Goal: Information Seeking & Learning: Learn about a topic

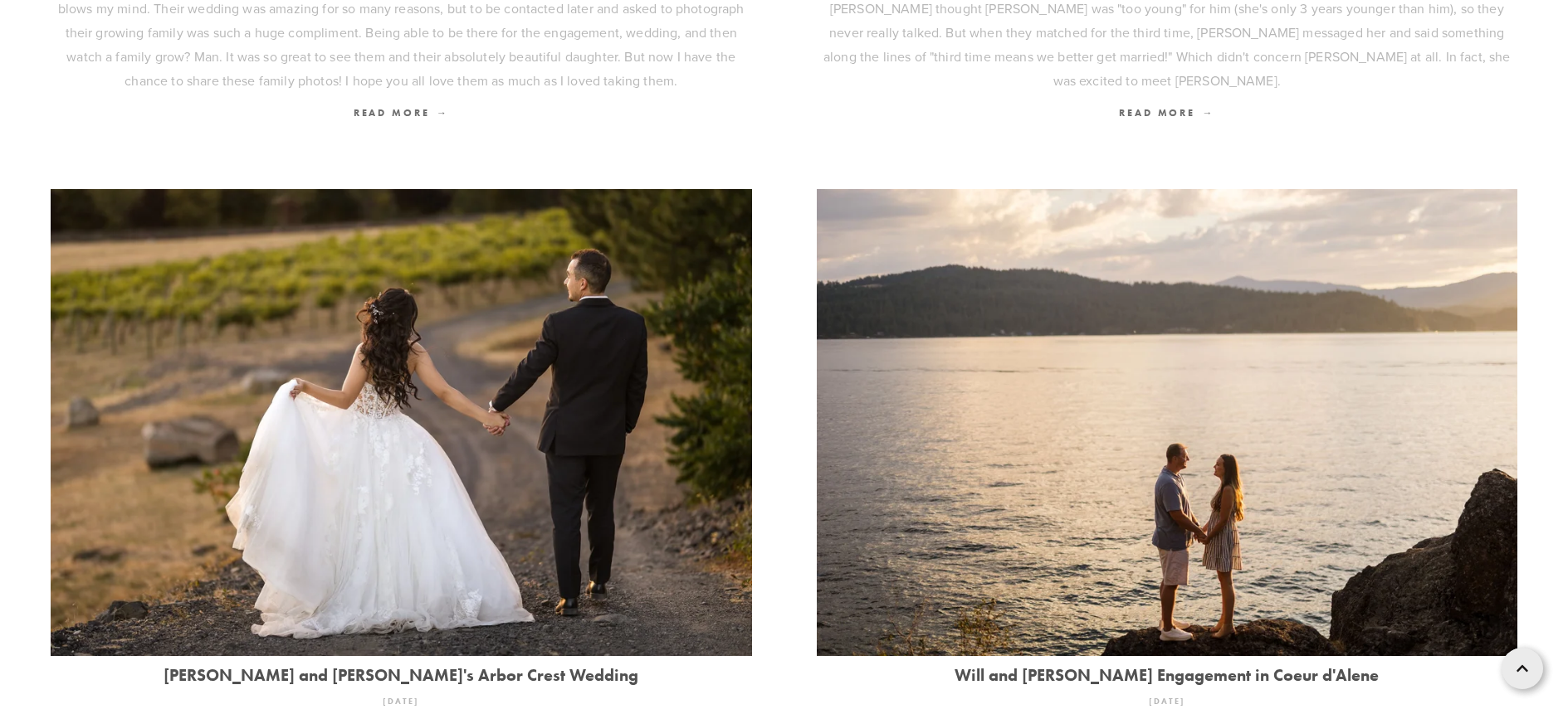
scroll to position [1821, 0]
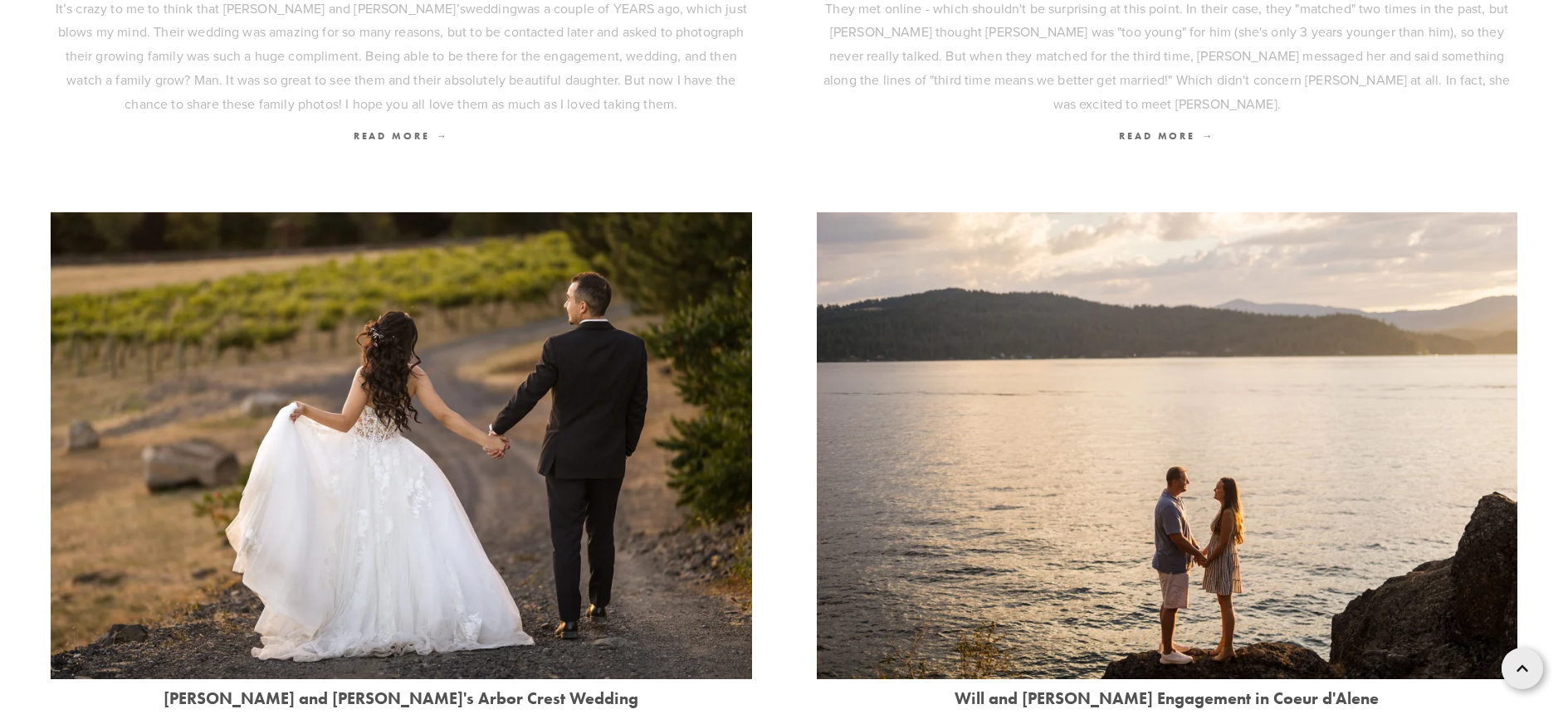
click at [893, 536] on img at bounding box center [1168, 445] width 702 height 467
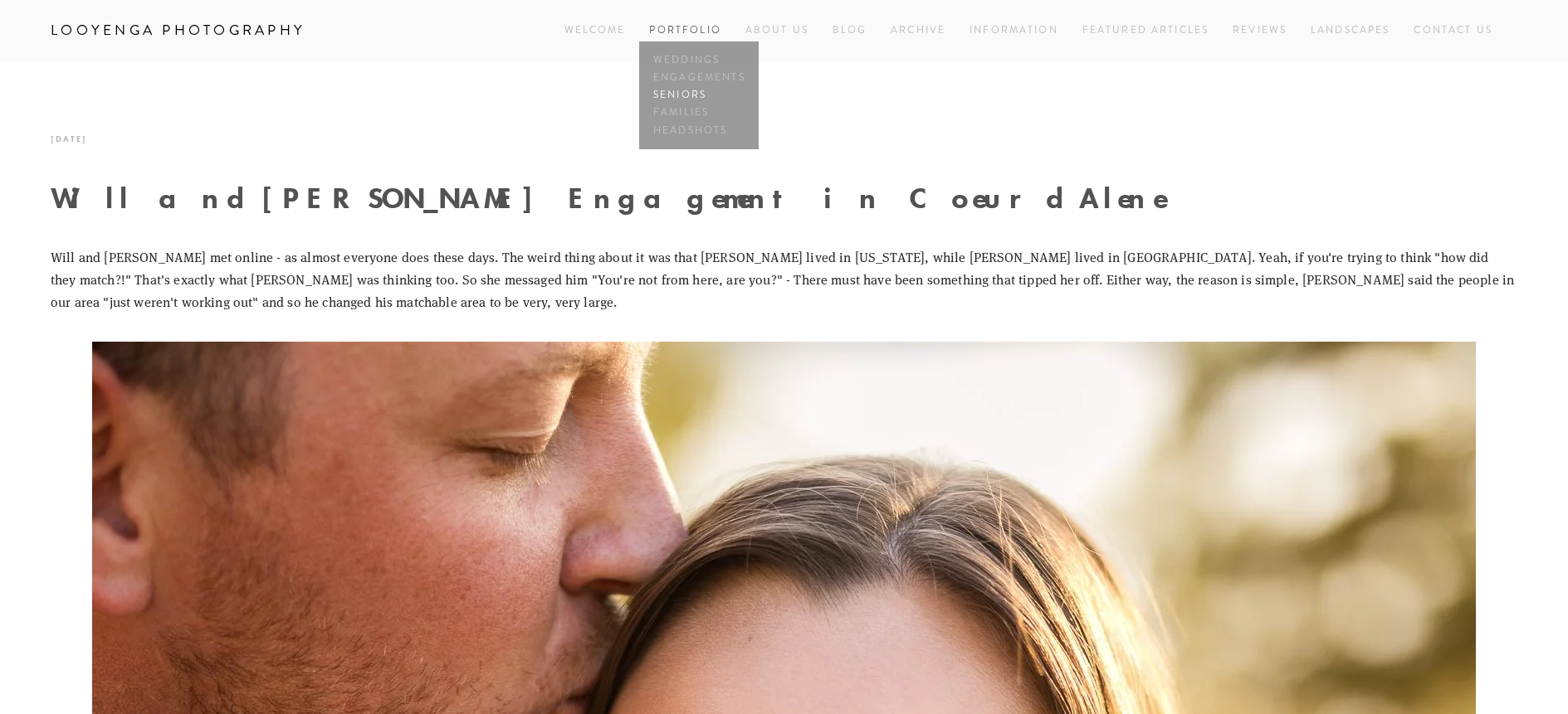
click at [693, 89] on link "Seniors" at bounding box center [699, 96] width 100 height 17
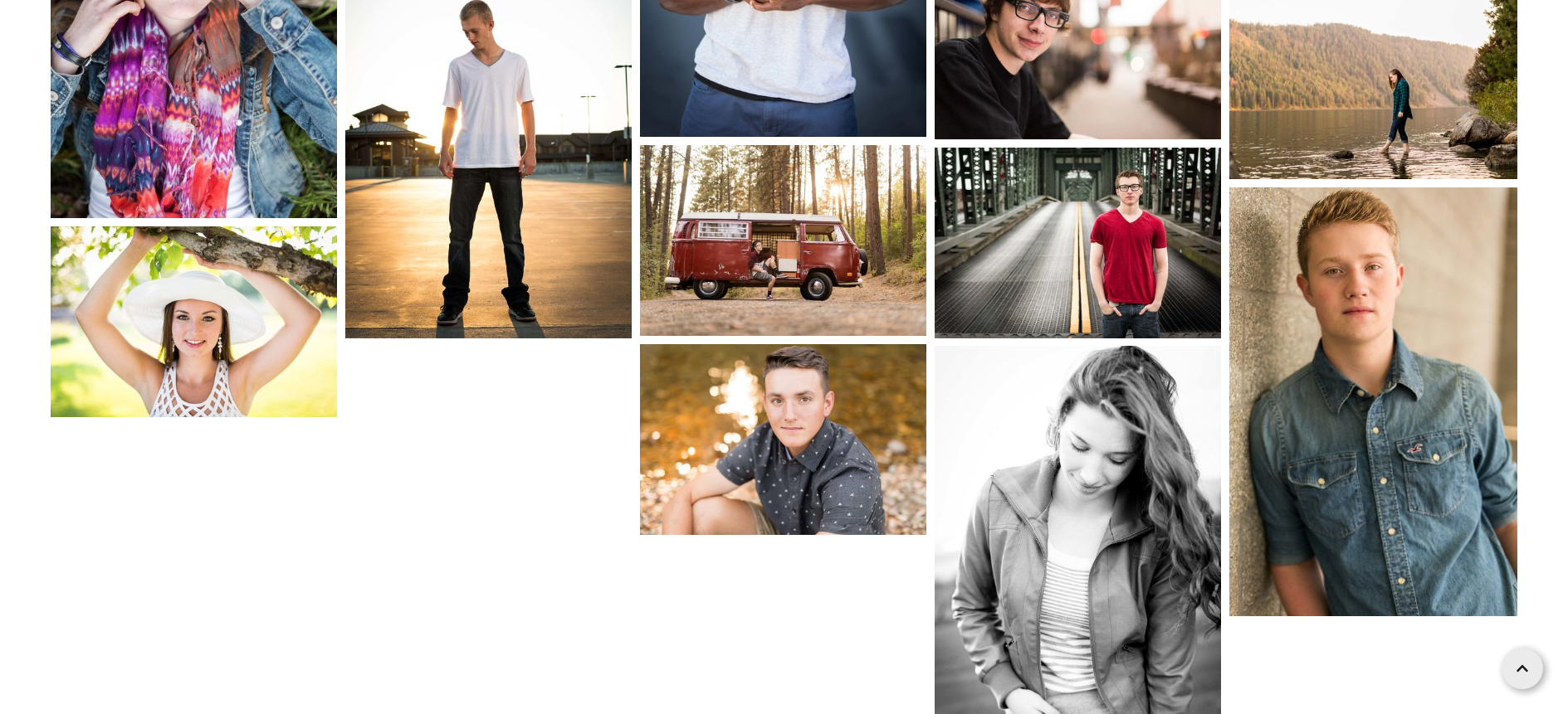
scroll to position [2417, 0]
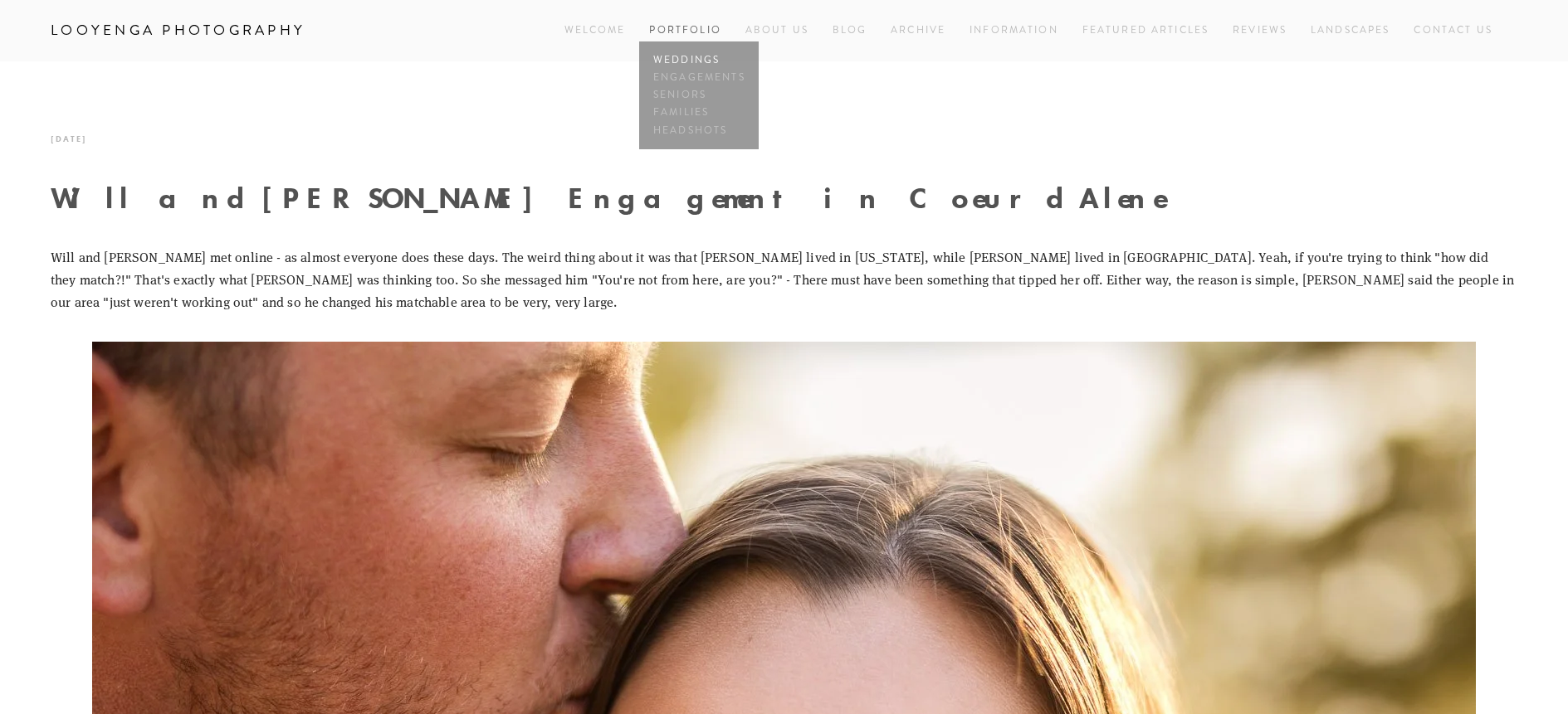
click at [712, 59] on link "Weddings" at bounding box center [699, 60] width 100 height 17
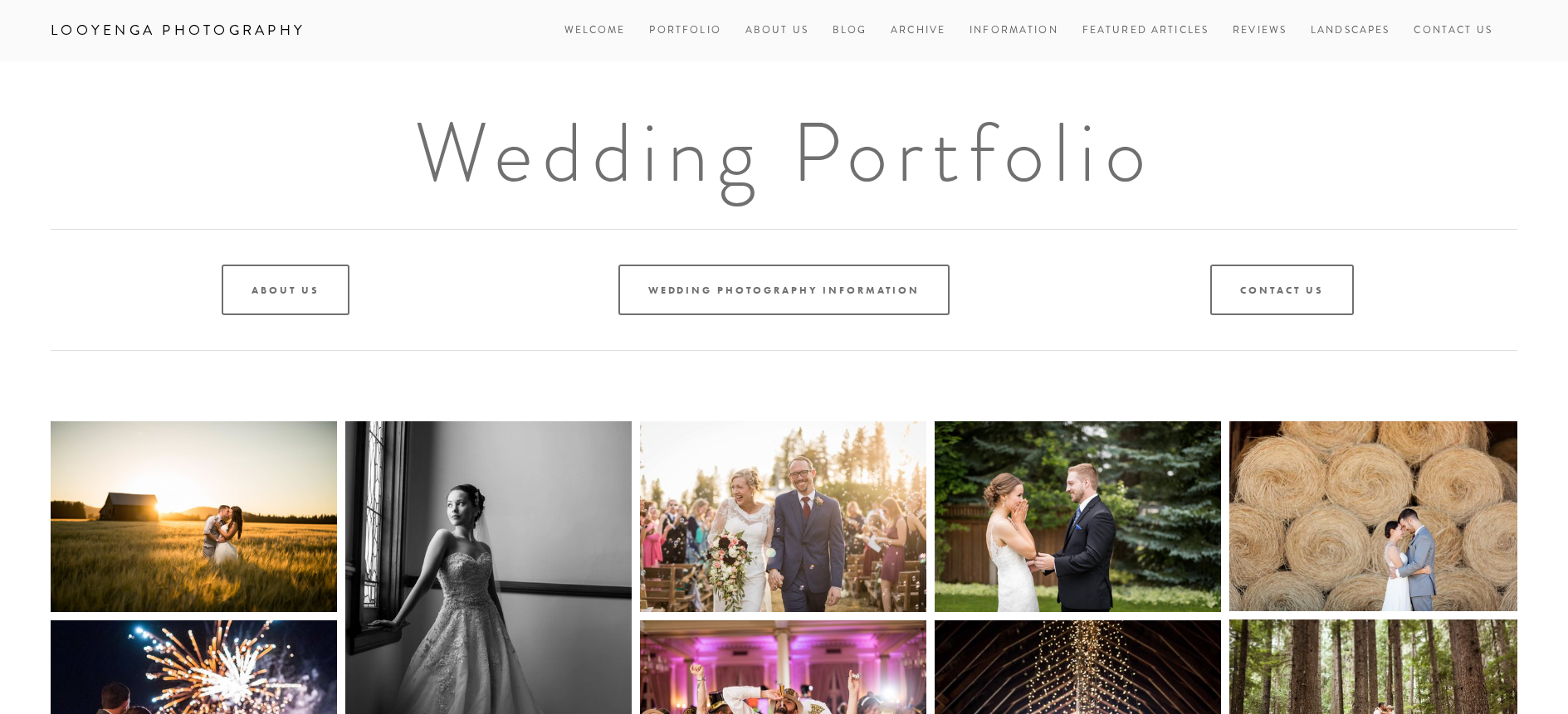
click at [248, 40] on link "Looyenga Photography" at bounding box center [178, 30] width 279 height 28
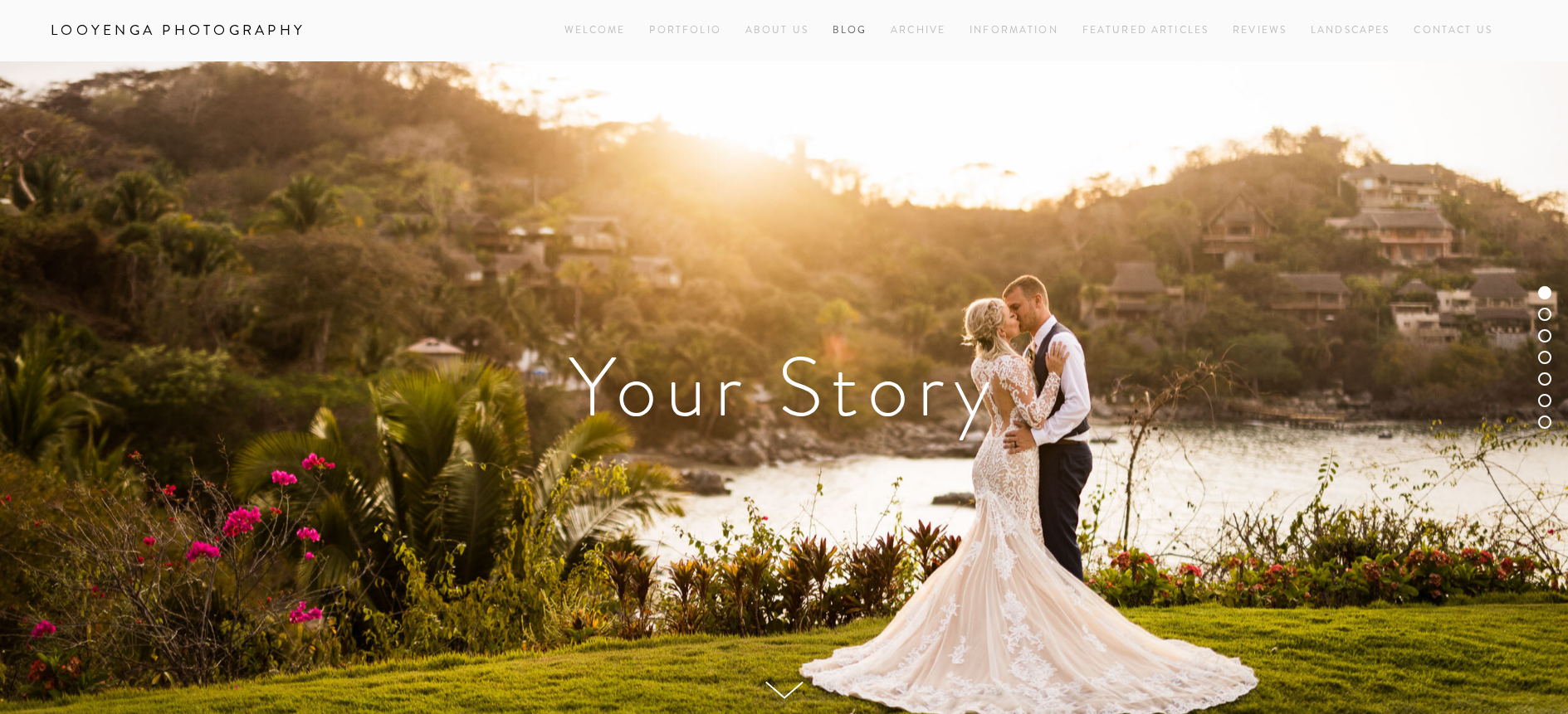
click at [836, 31] on link "Blog" at bounding box center [850, 30] width 35 height 22
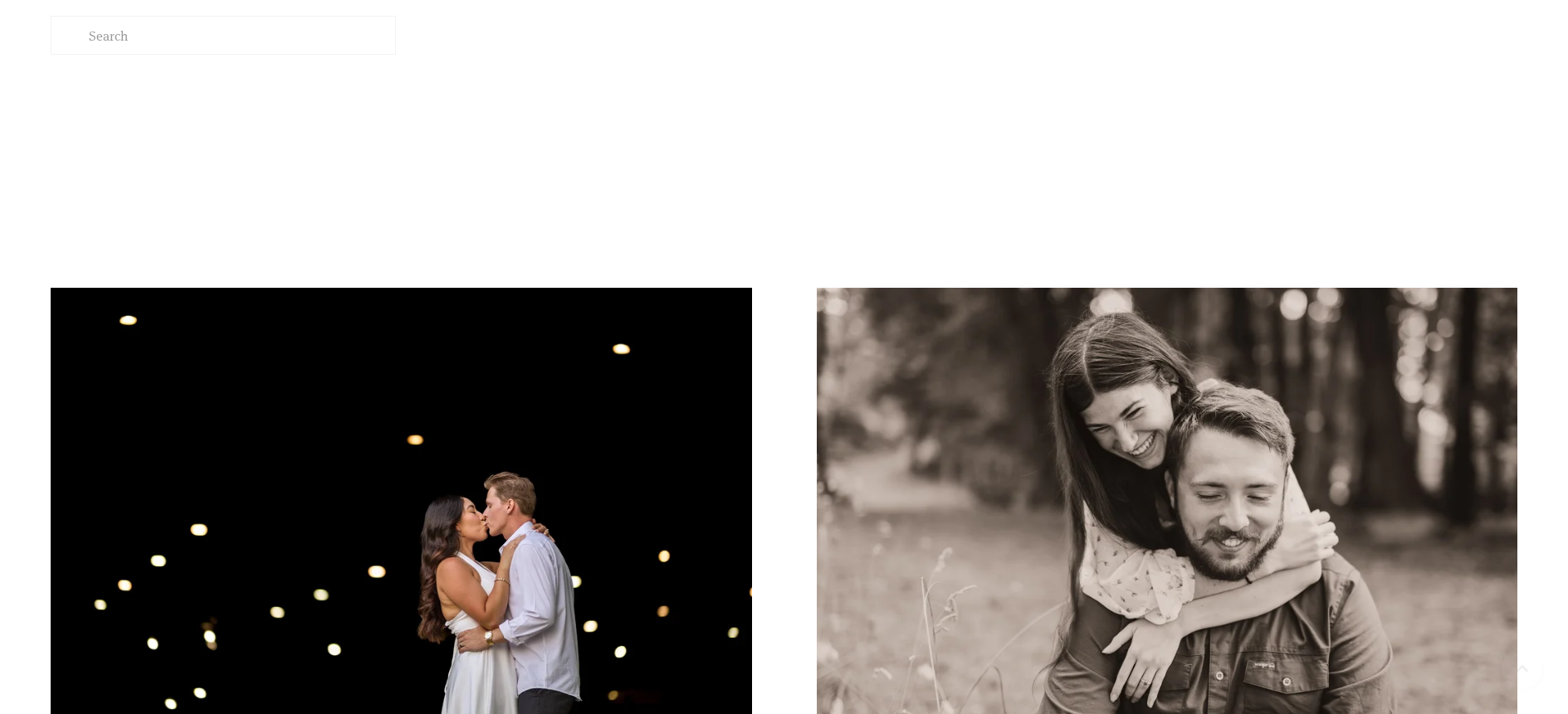
scroll to position [498, 0]
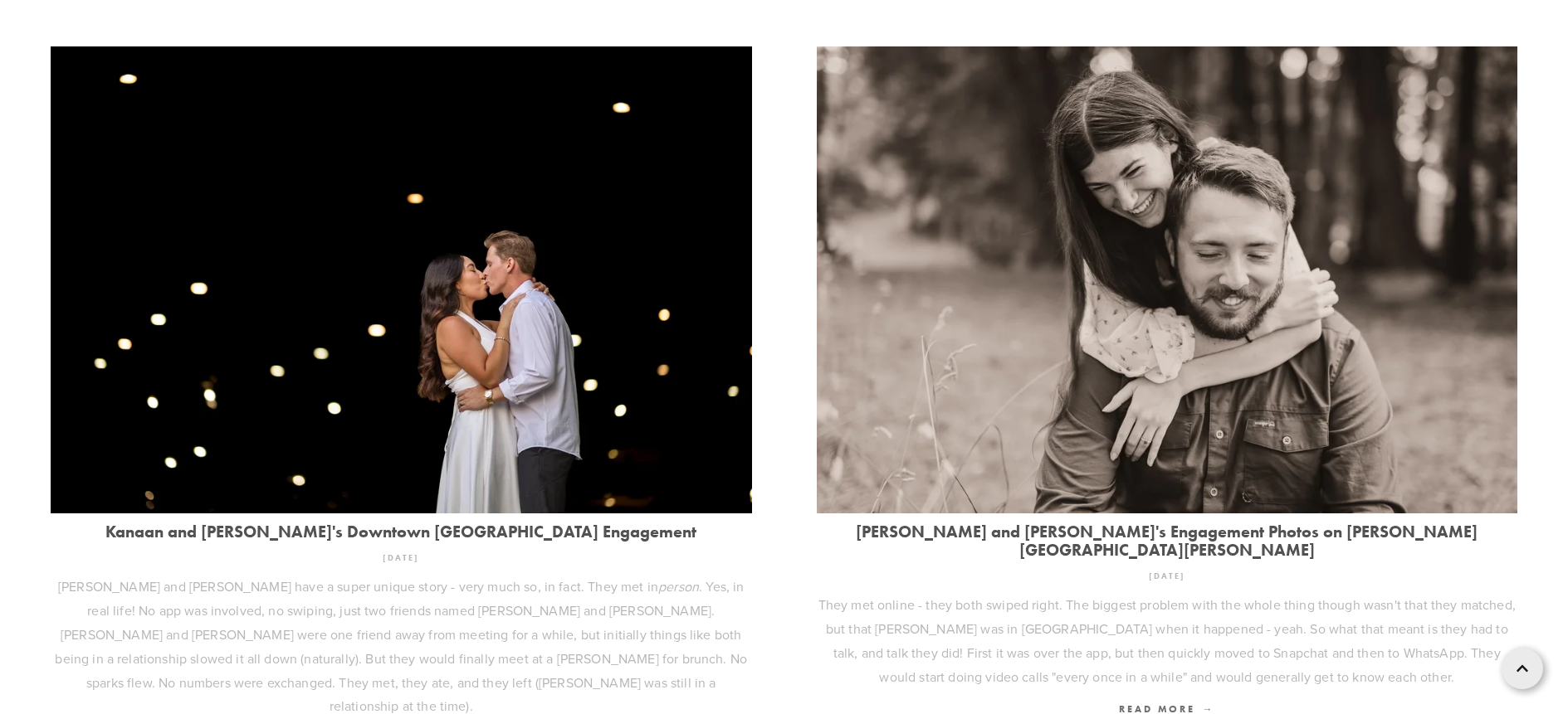
click at [661, 395] on img at bounding box center [401, 279] width 702 height 467
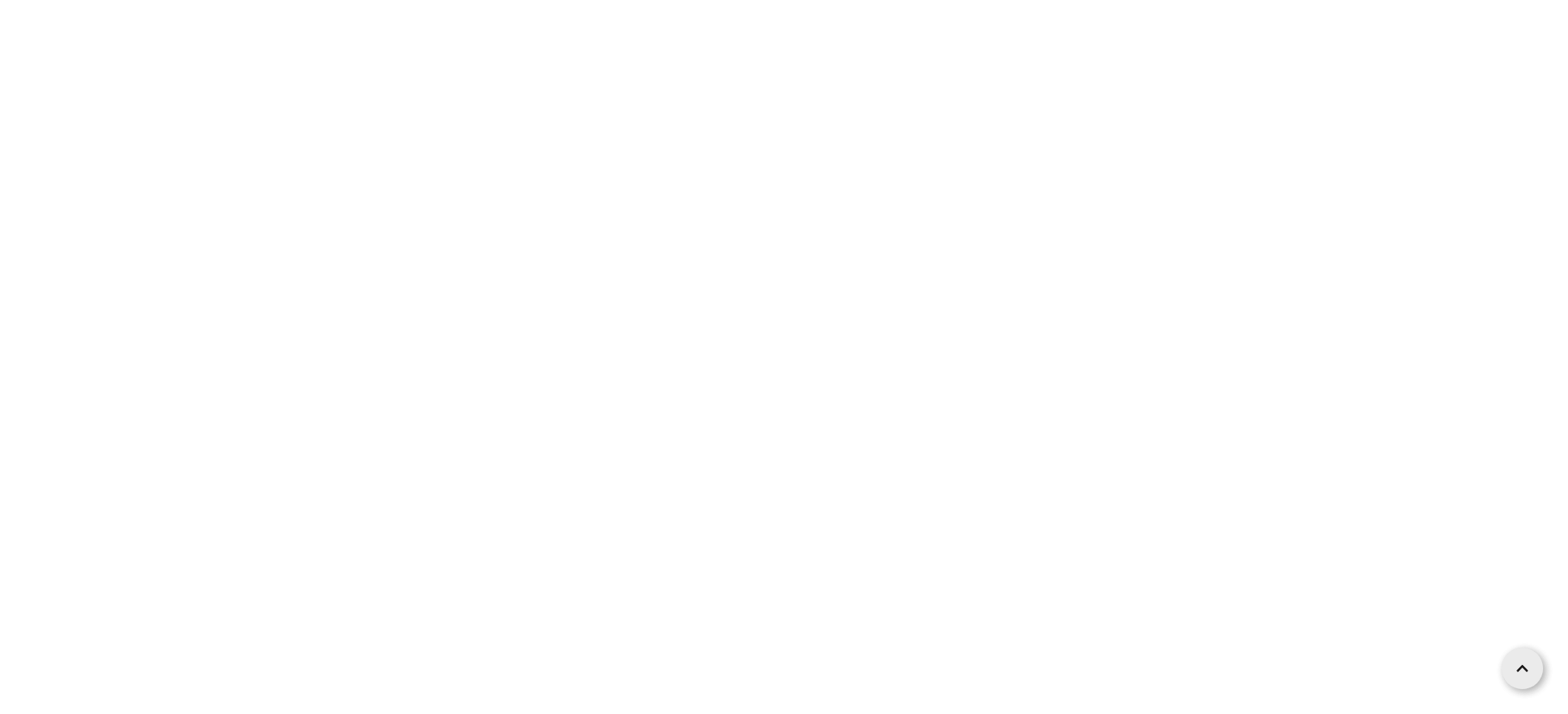
scroll to position [6057, 0]
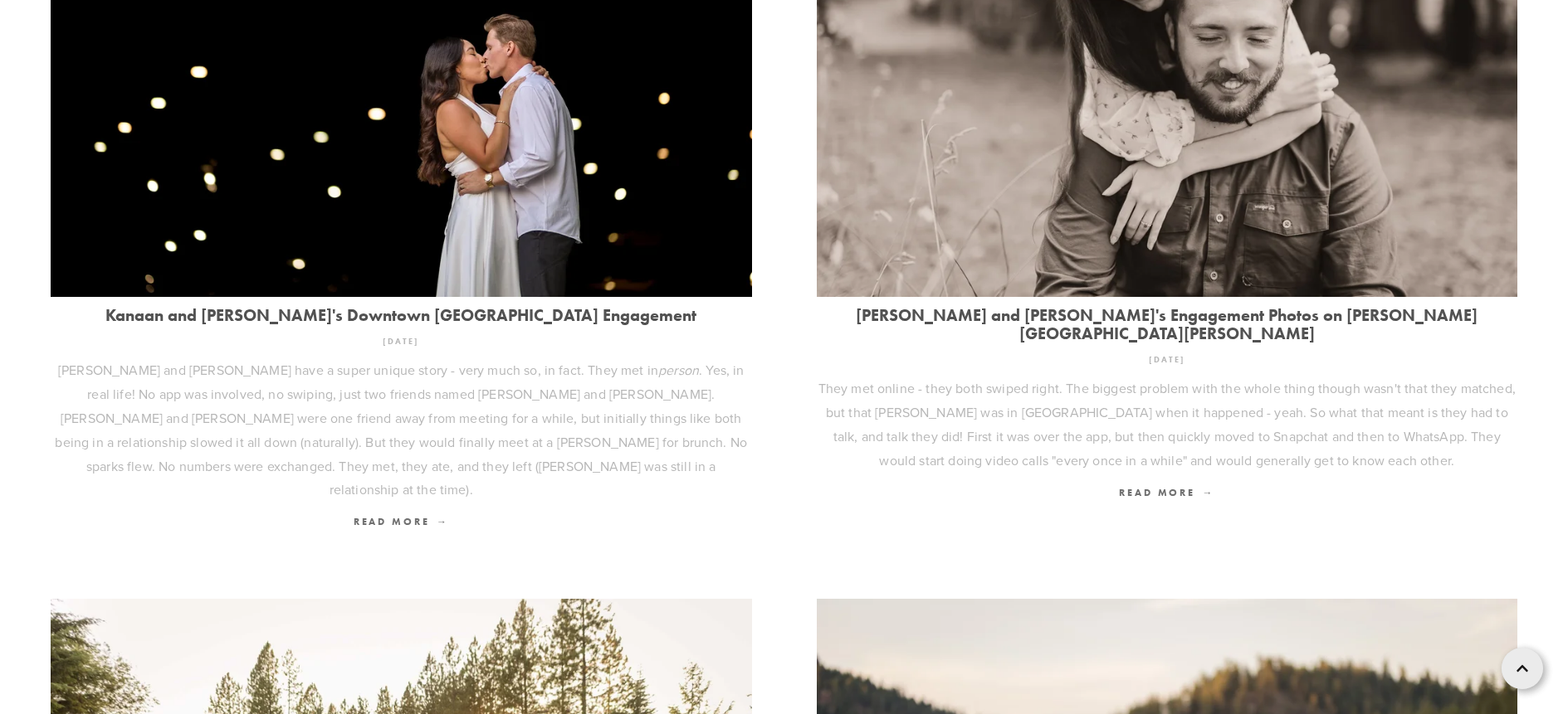
scroll to position [415, 0]
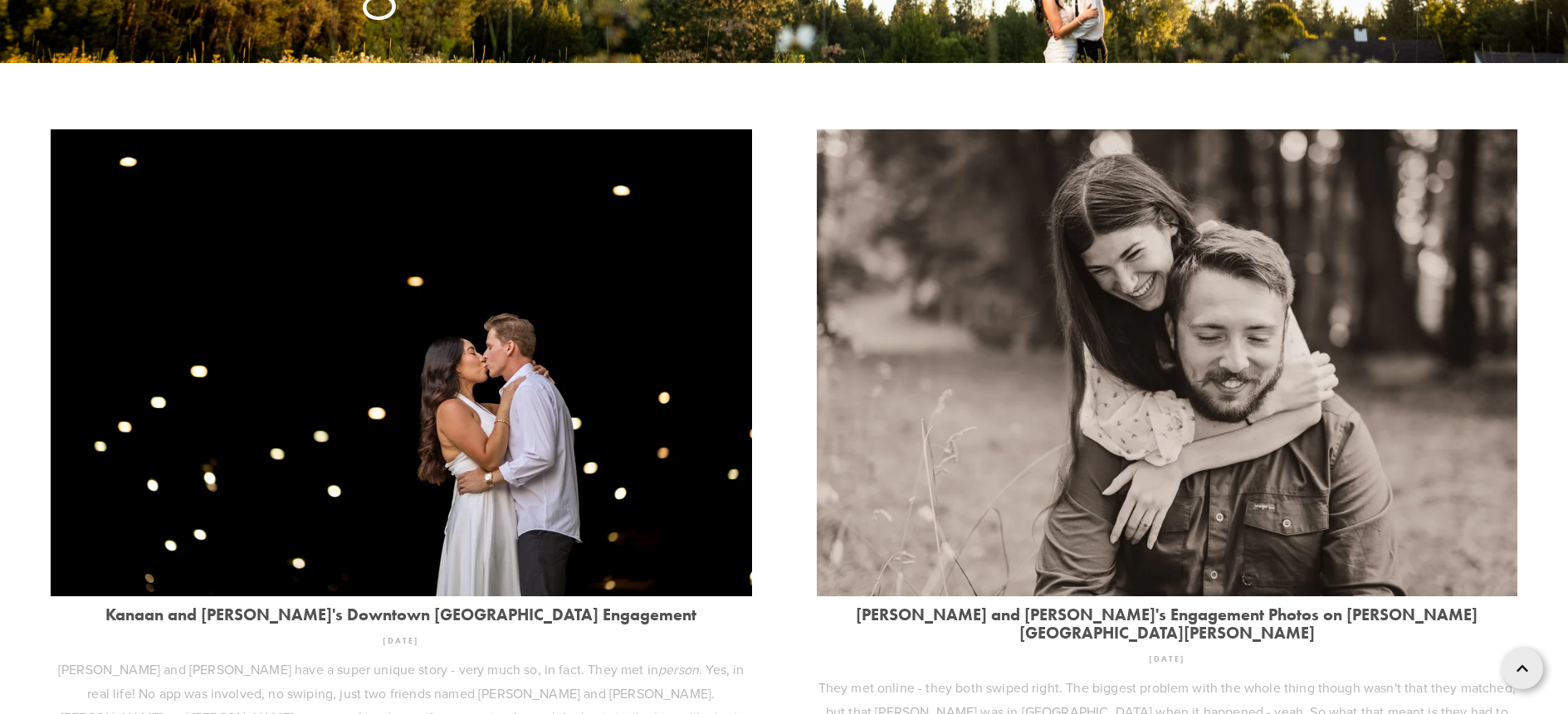
click at [996, 313] on img at bounding box center [1168, 363] width 702 height 467
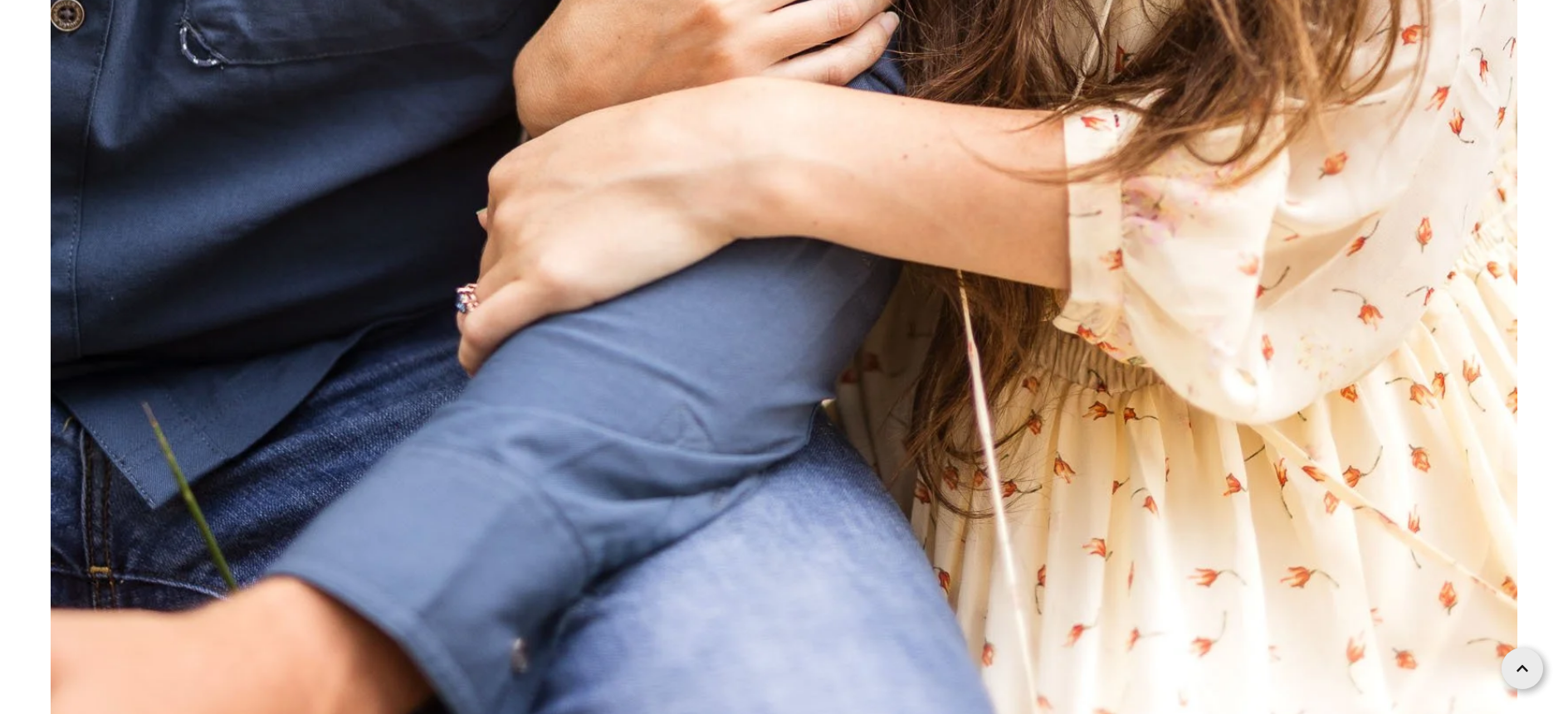
scroll to position [10454, 0]
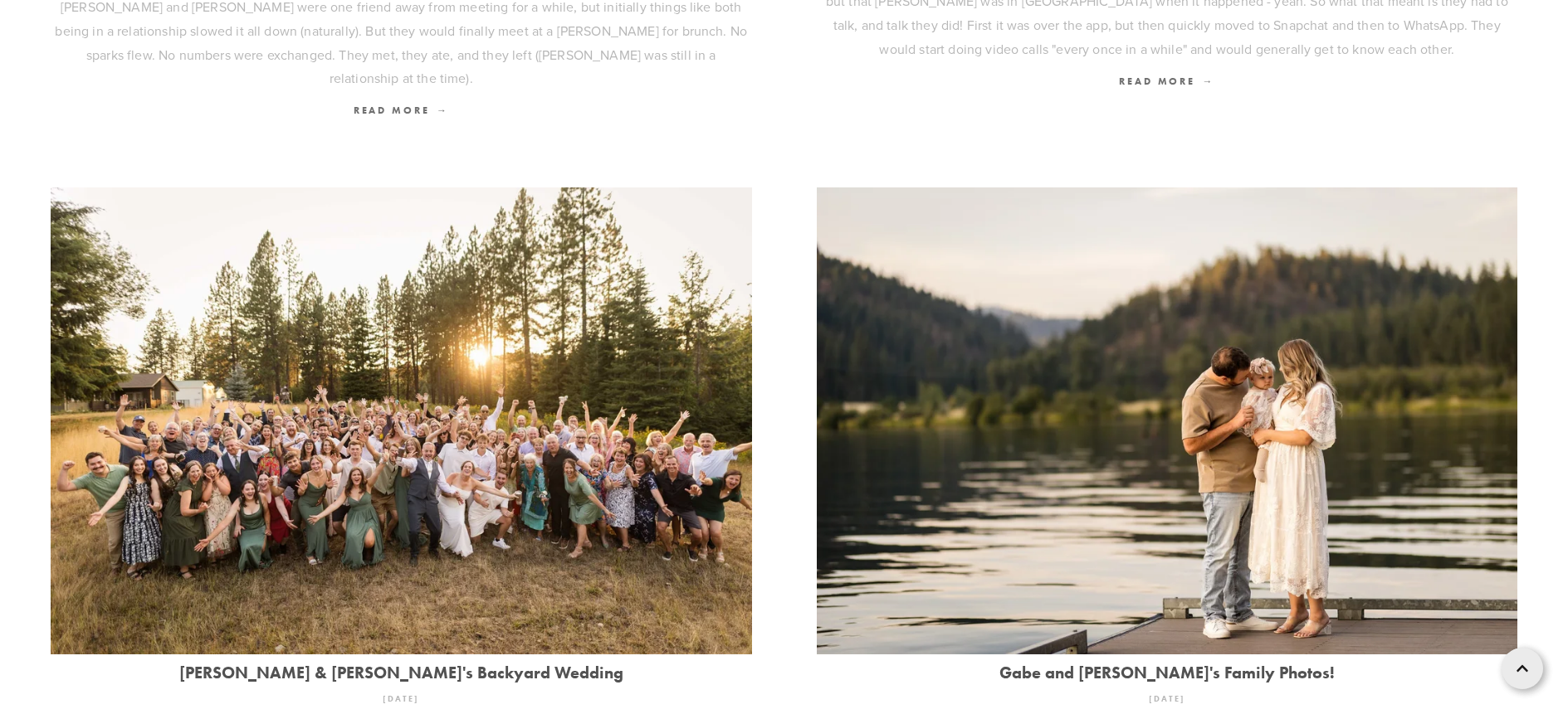
scroll to position [1411, 0]
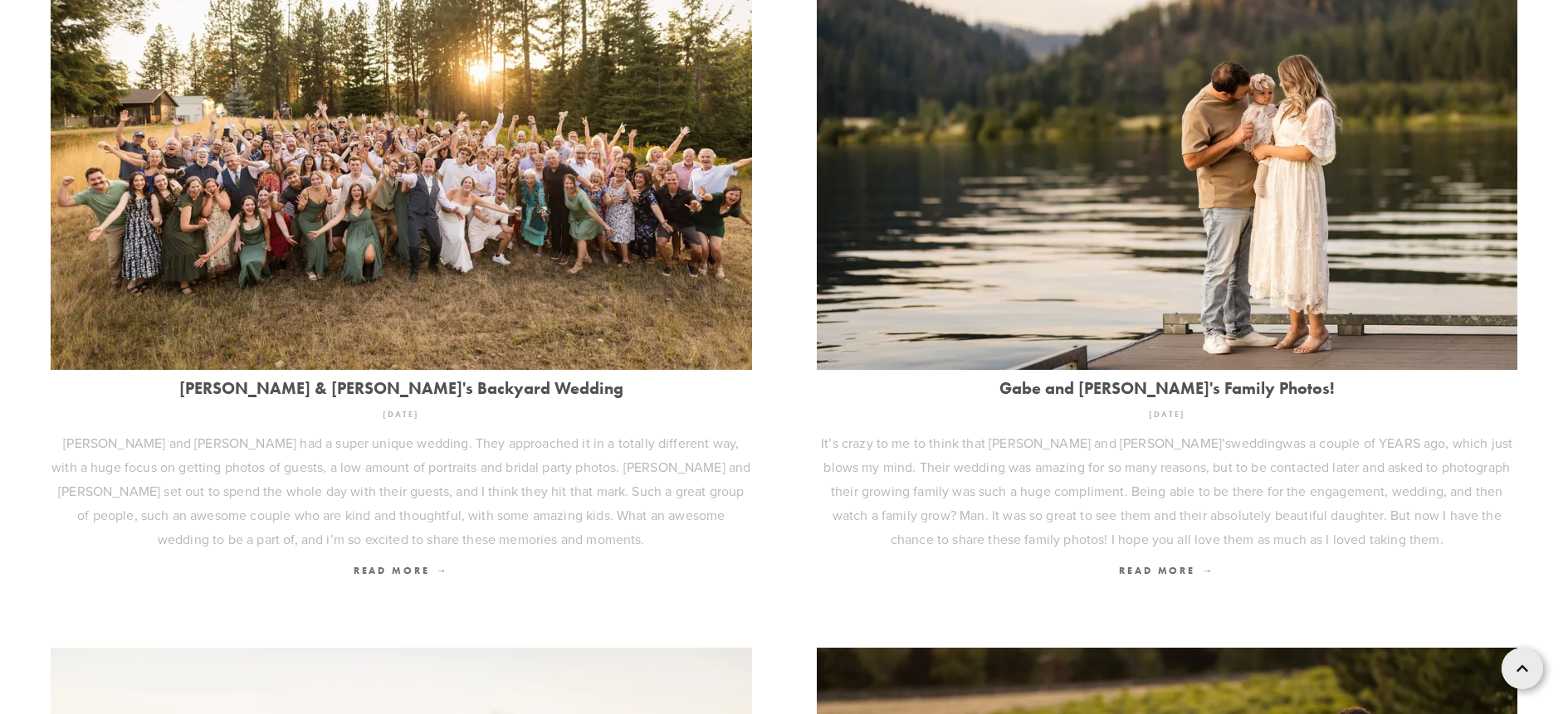
click at [983, 213] on img at bounding box center [1168, 136] width 702 height 467
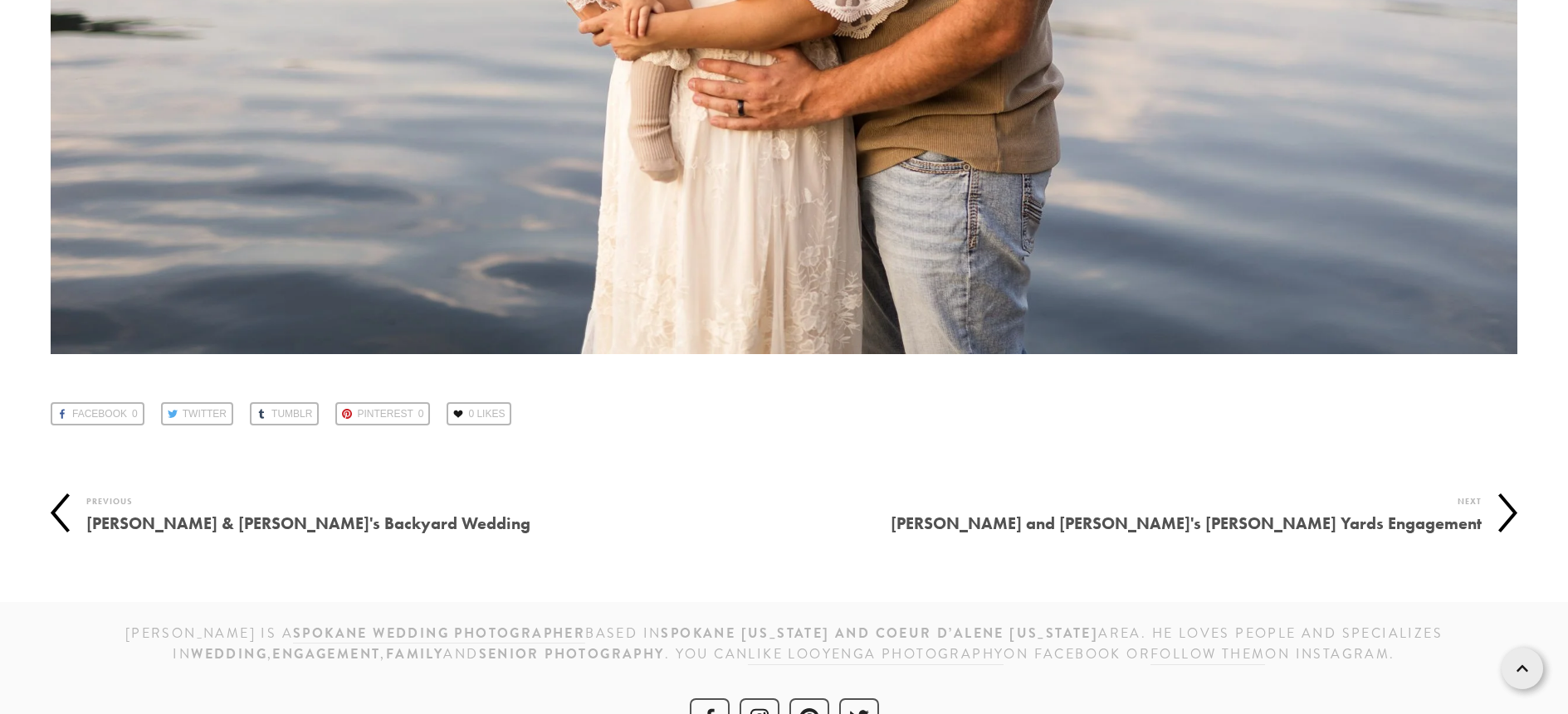
scroll to position [35244, 0]
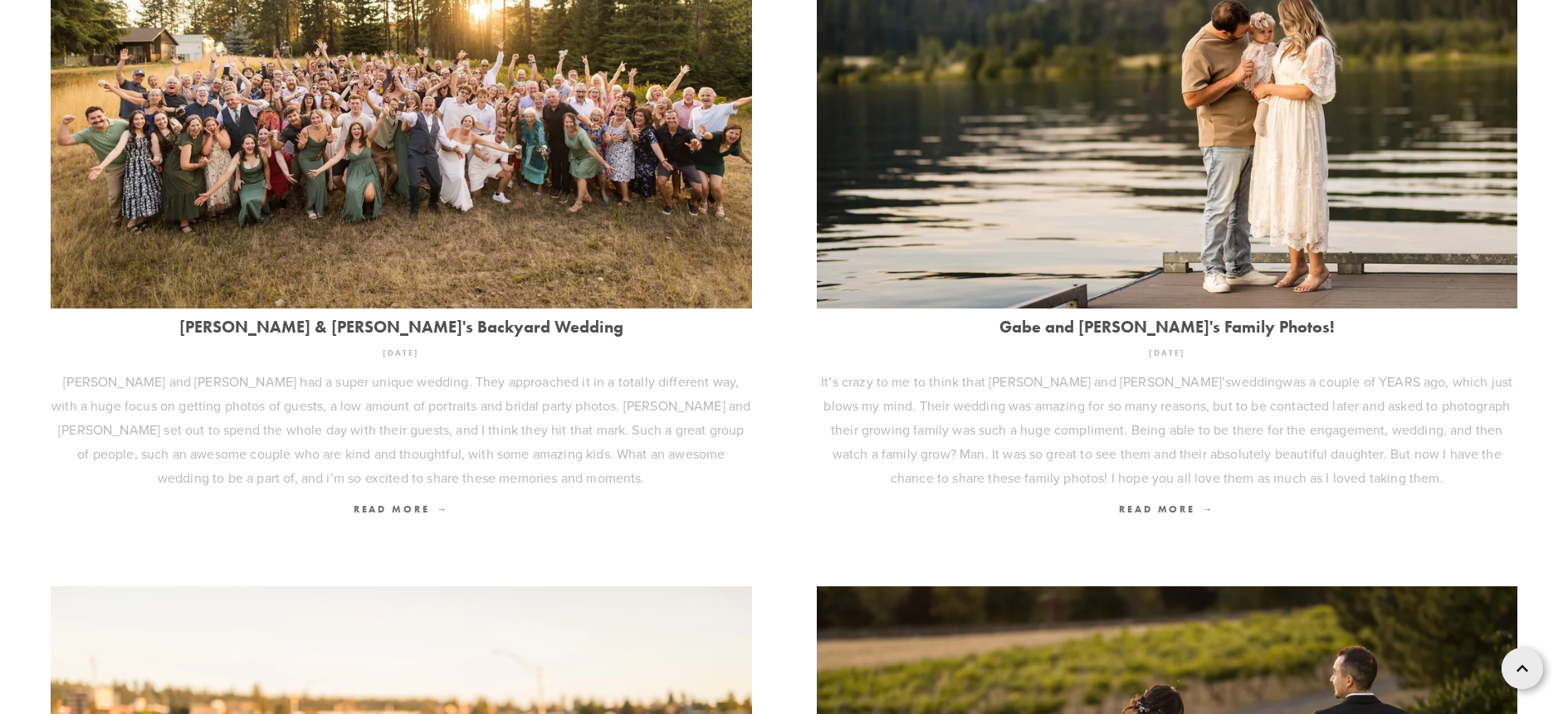
scroll to position [1908, 0]
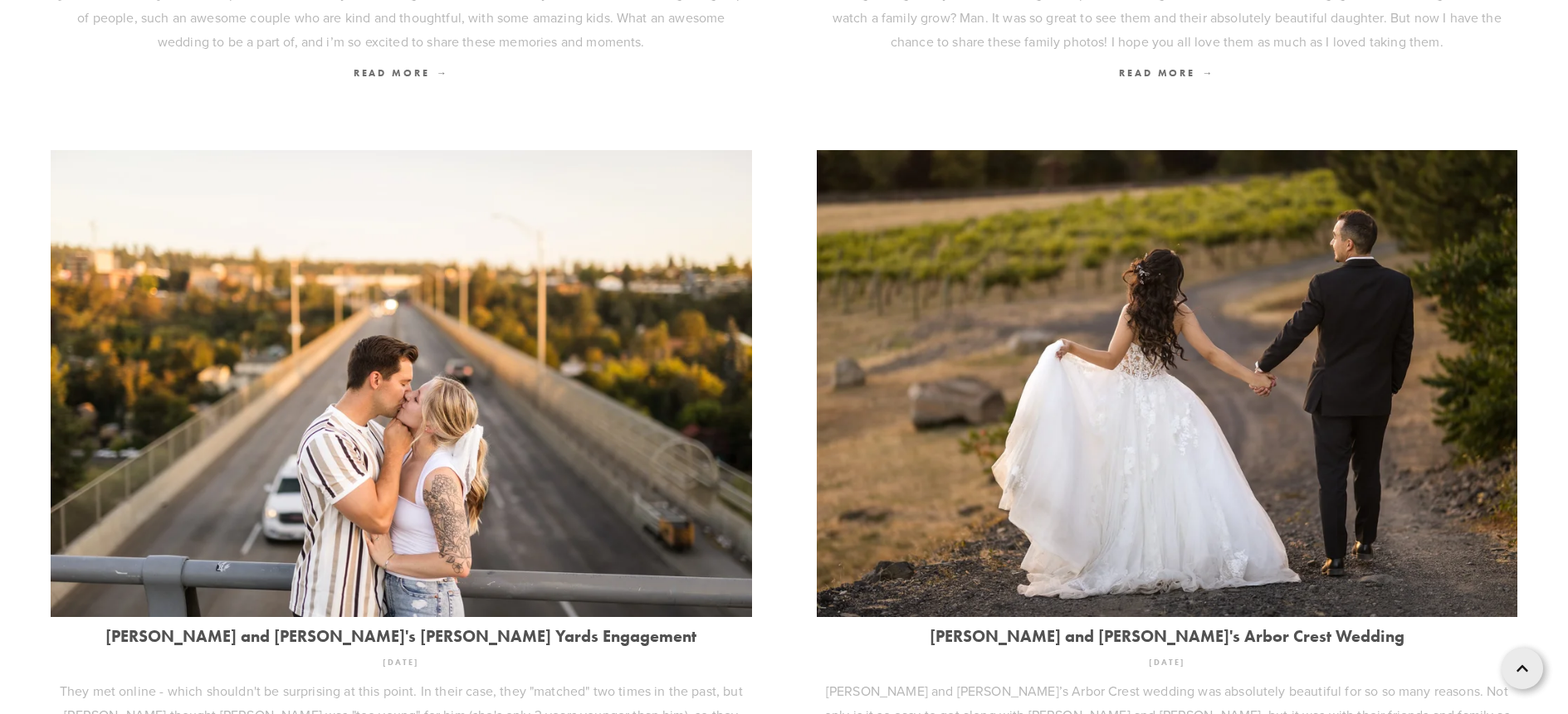
click at [1153, 415] on img at bounding box center [1168, 383] width 702 height 467
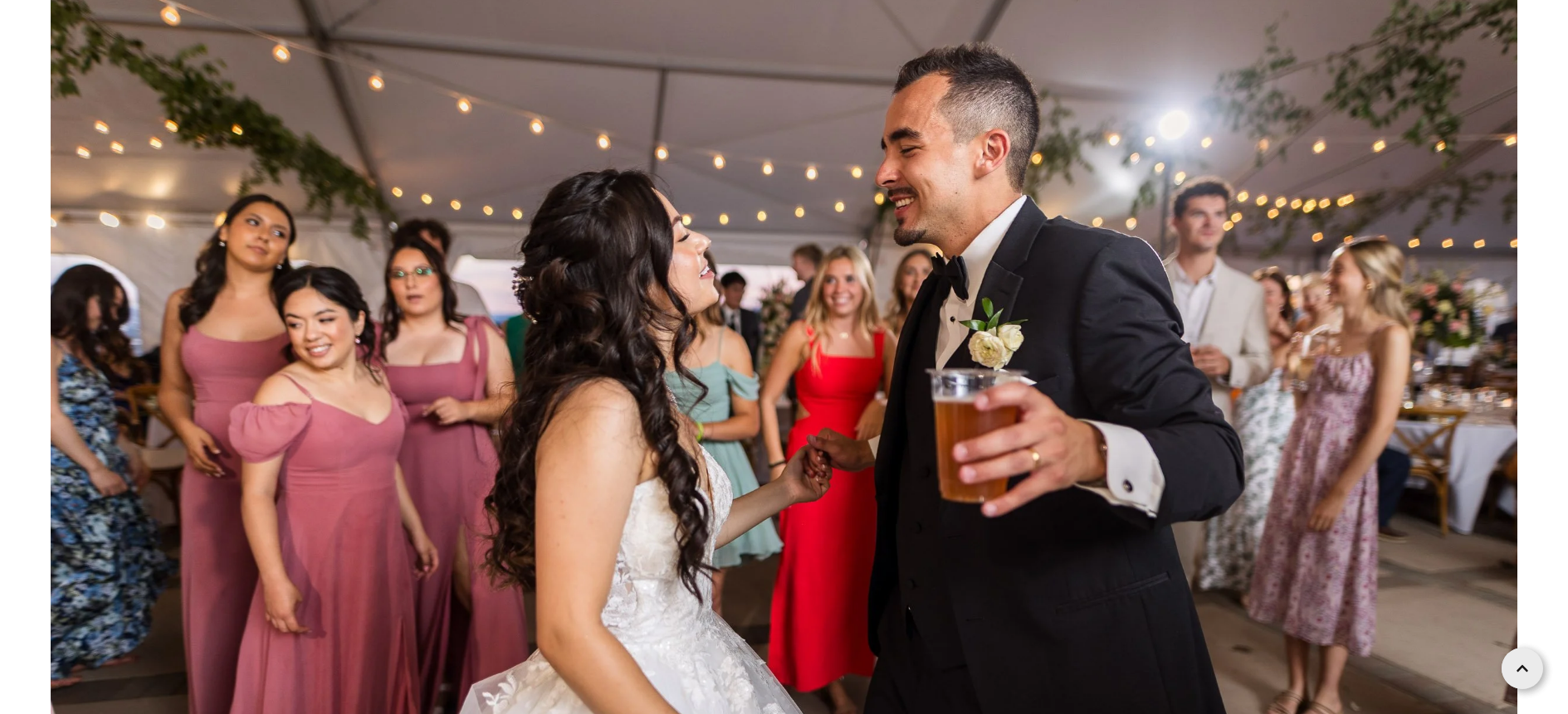
scroll to position [169930, 0]
